Goal: Book appointment/travel/reservation

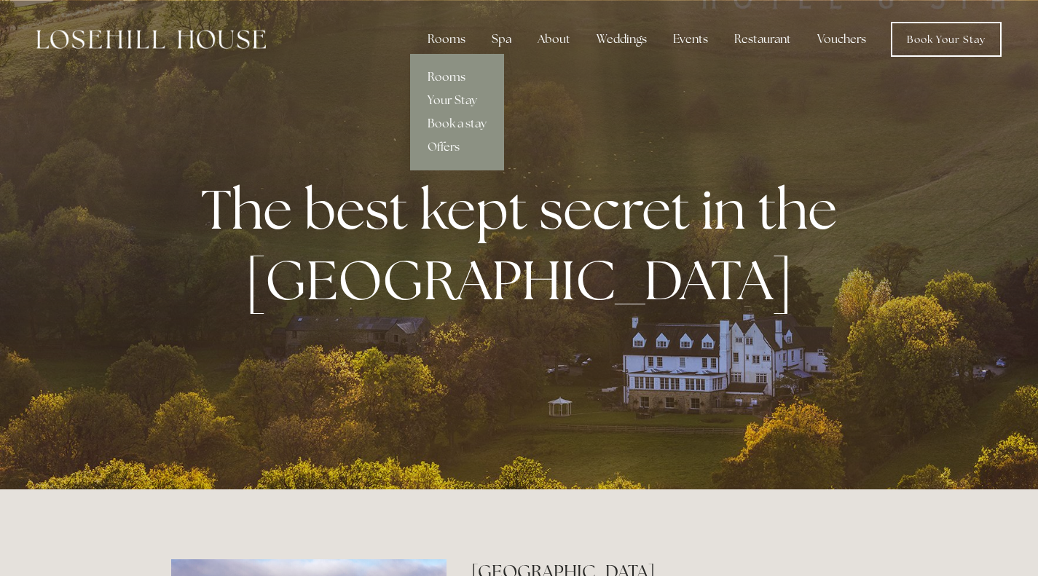
click at [448, 74] on link "Rooms" at bounding box center [457, 77] width 94 height 23
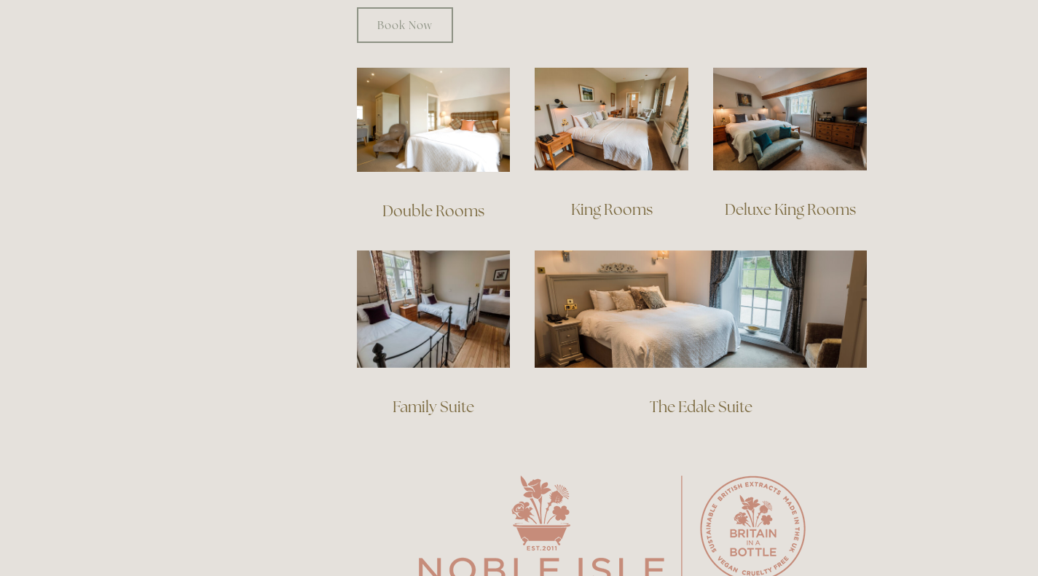
scroll to position [1001, 0]
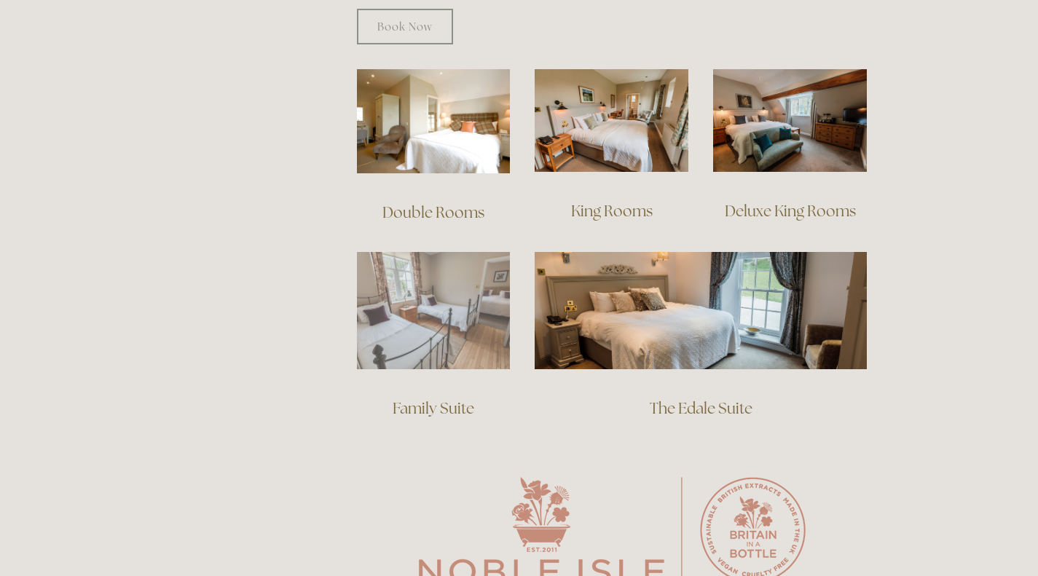
click at [405, 296] on img at bounding box center [434, 310] width 154 height 117
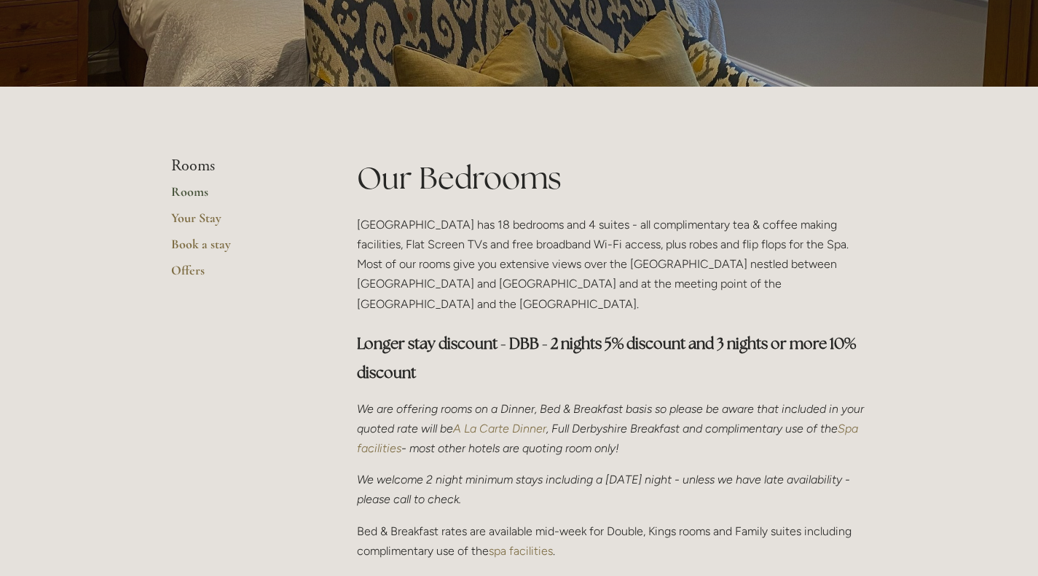
scroll to position [223, 0]
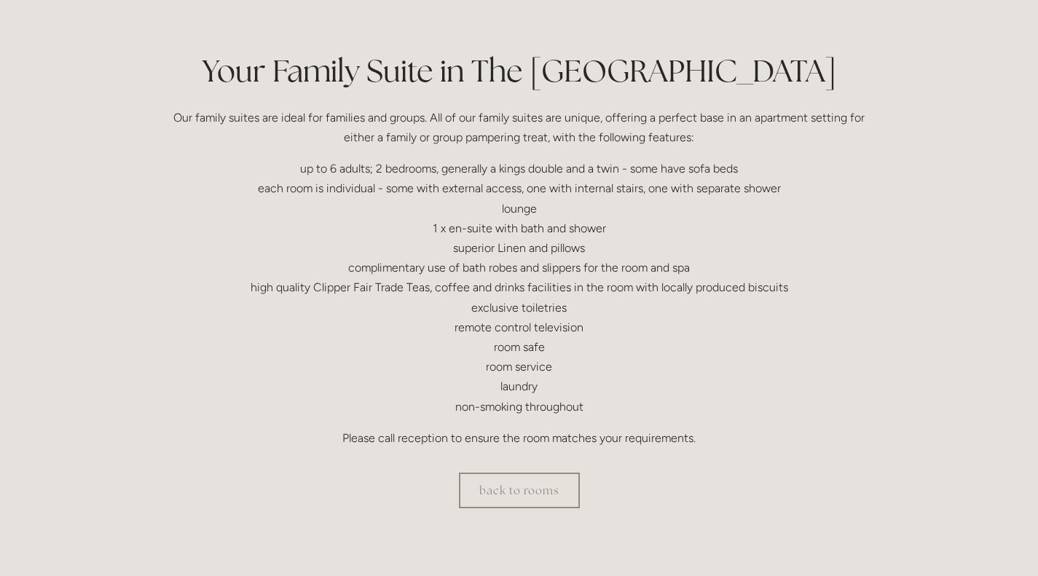
scroll to position [323, 0]
